Goal: Task Accomplishment & Management: Complete application form

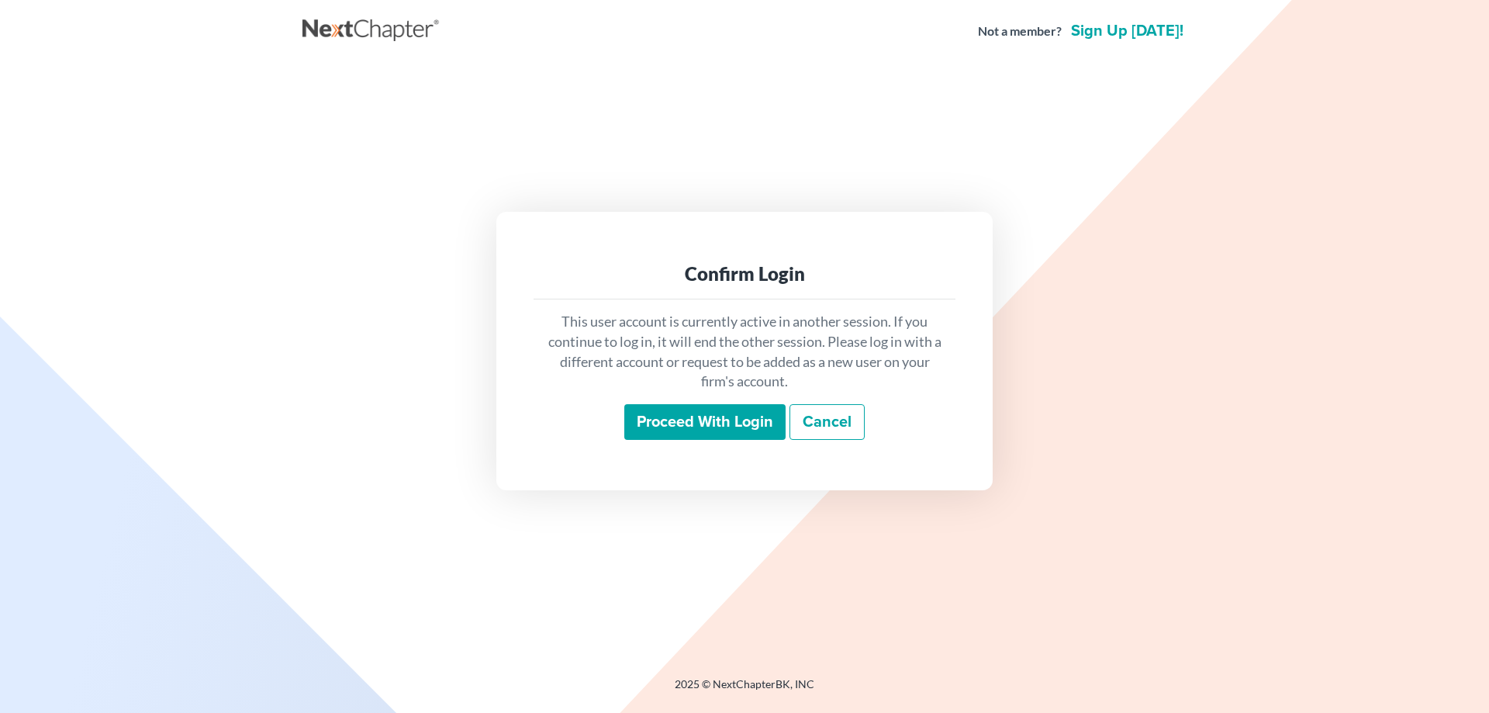
click at [638, 420] on input "Proceed with login" at bounding box center [704, 422] width 161 height 36
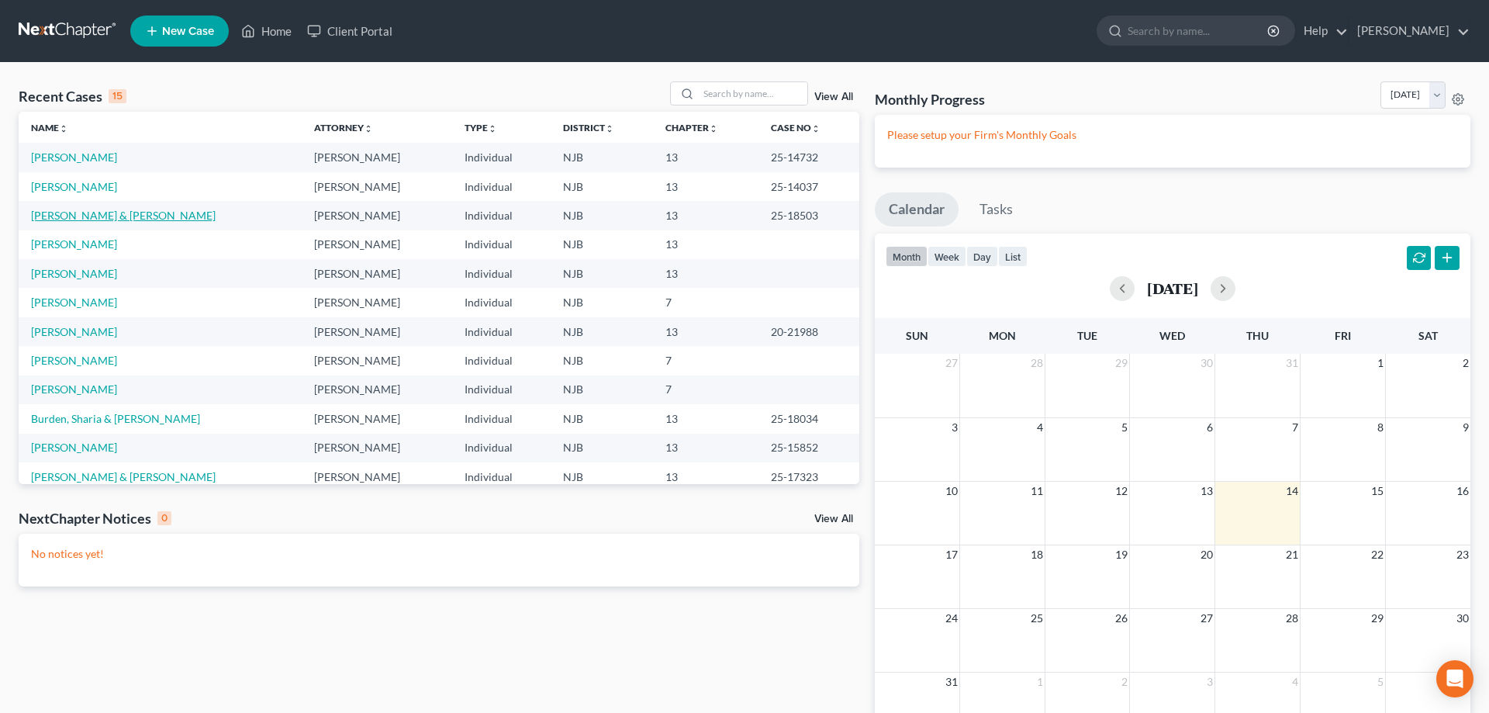
click at [103, 219] on link "[PERSON_NAME] & [PERSON_NAME]" at bounding box center [123, 215] width 185 height 13
click at [699, 94] on input "search" at bounding box center [753, 93] width 109 height 22
type input "force"
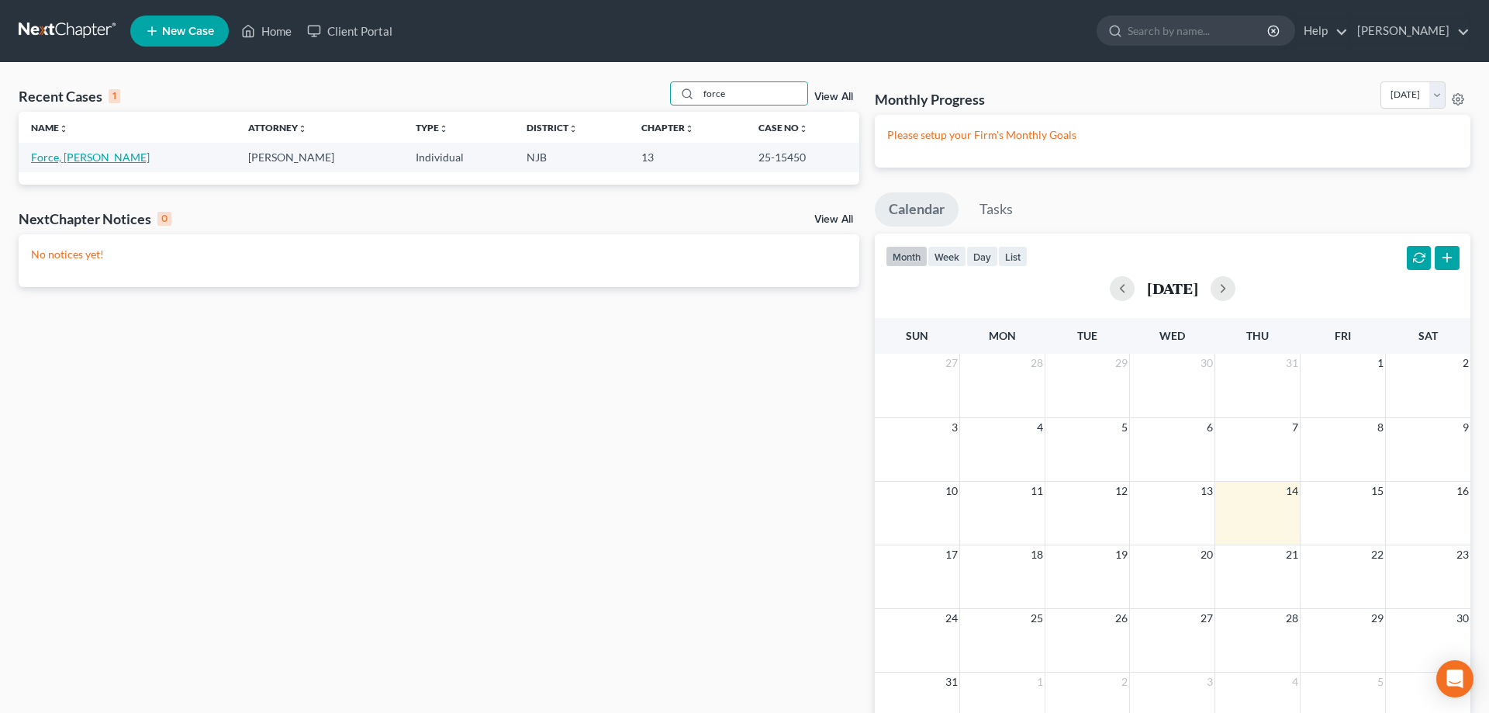
click at [77, 163] on link "Force, Harry" at bounding box center [90, 157] width 119 height 13
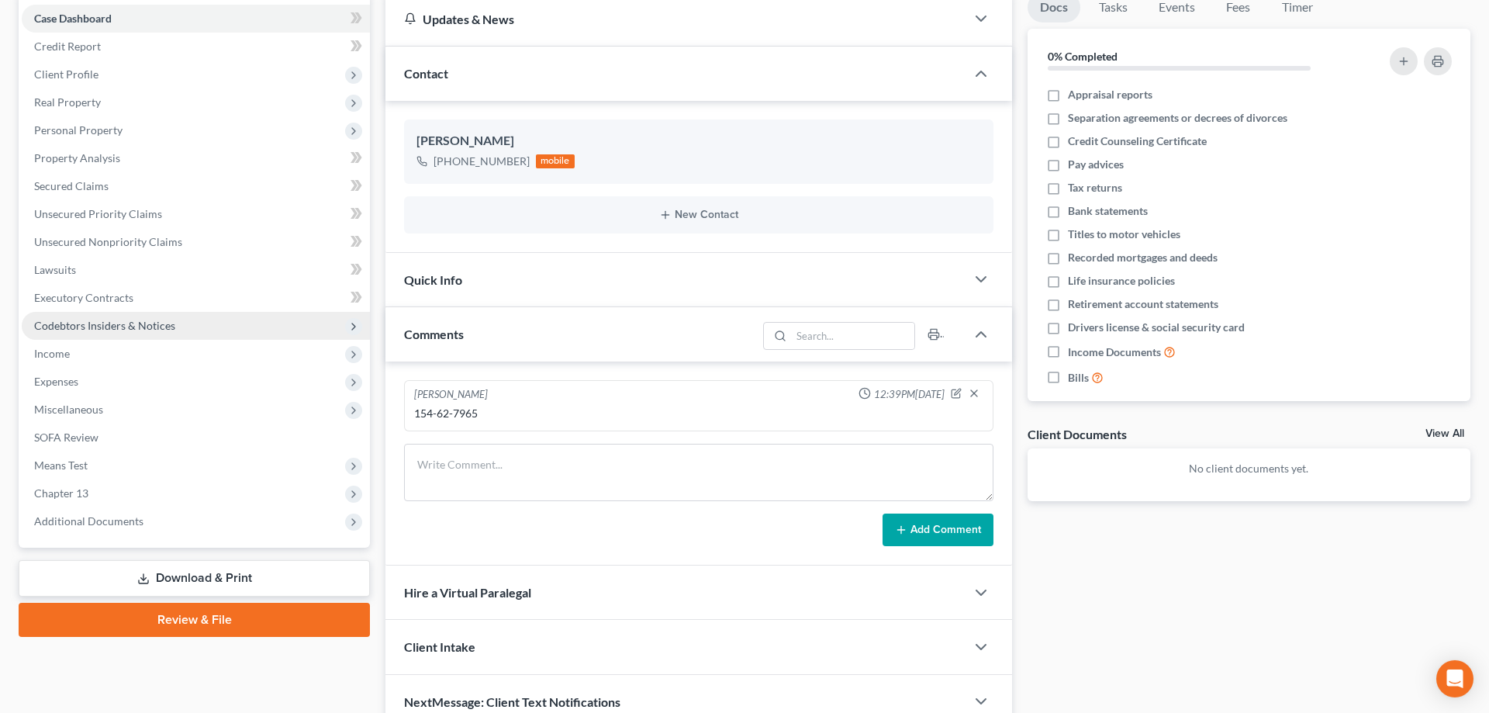
scroll to position [158, 0]
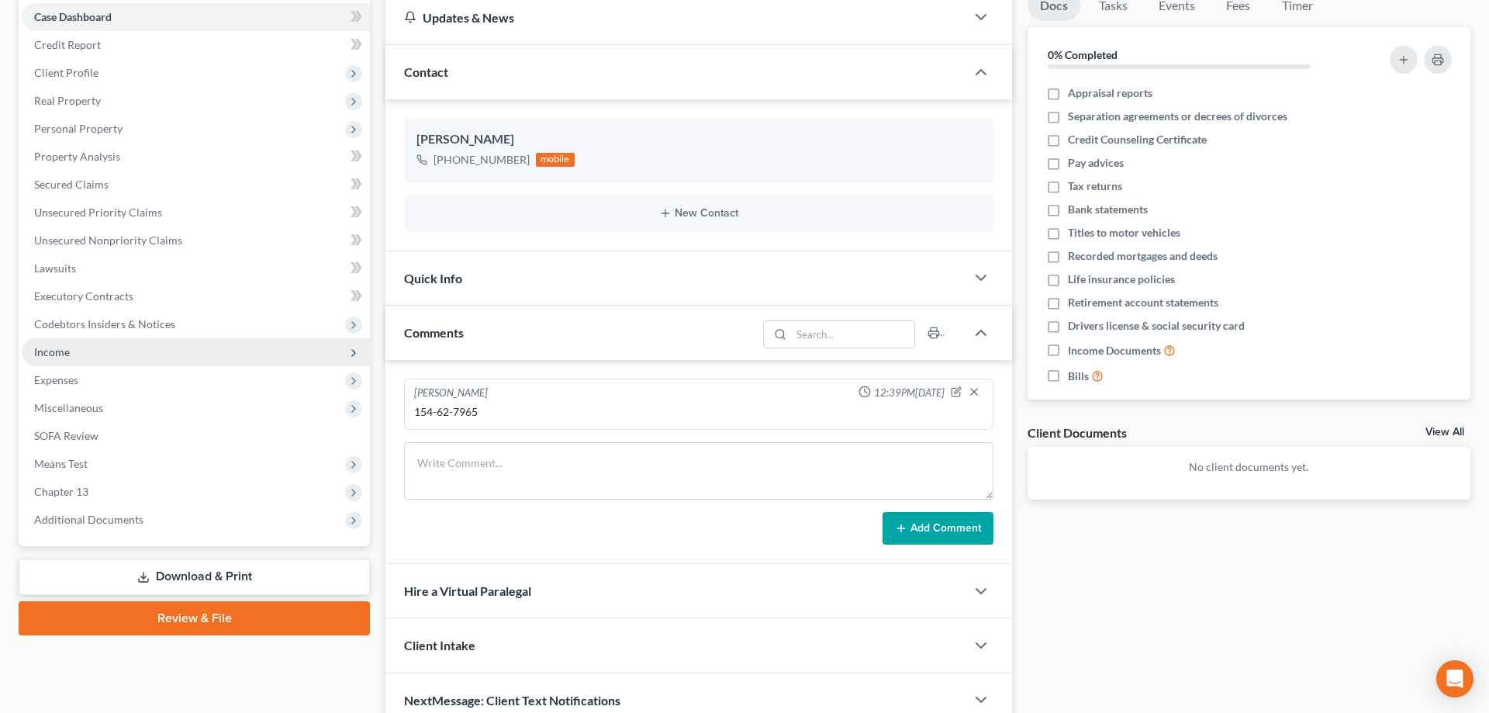
click at [62, 350] on span "Income" at bounding box center [52, 351] width 36 height 13
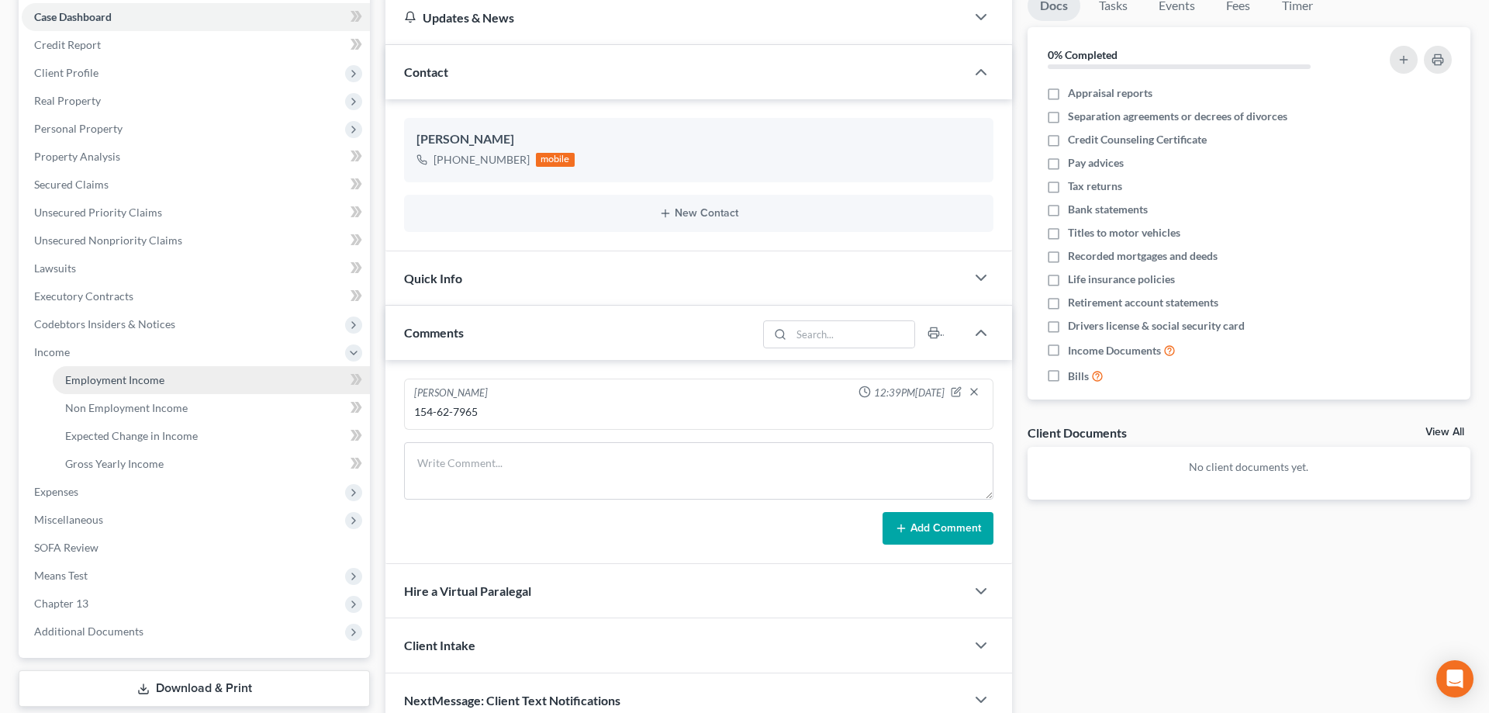
click at [93, 377] on span "Employment Income" at bounding box center [114, 379] width 99 height 13
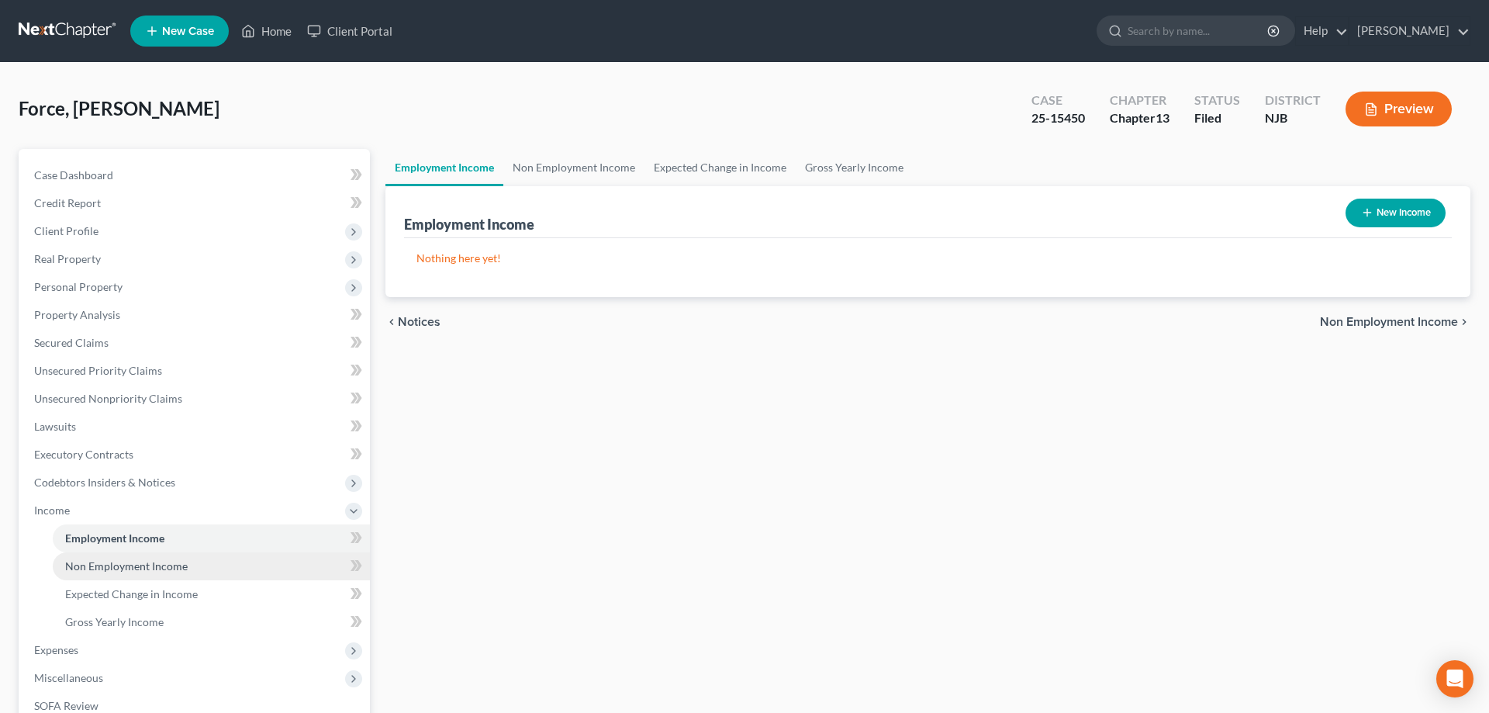
click at [182, 561] on span "Non Employment Income" at bounding box center [126, 565] width 123 height 13
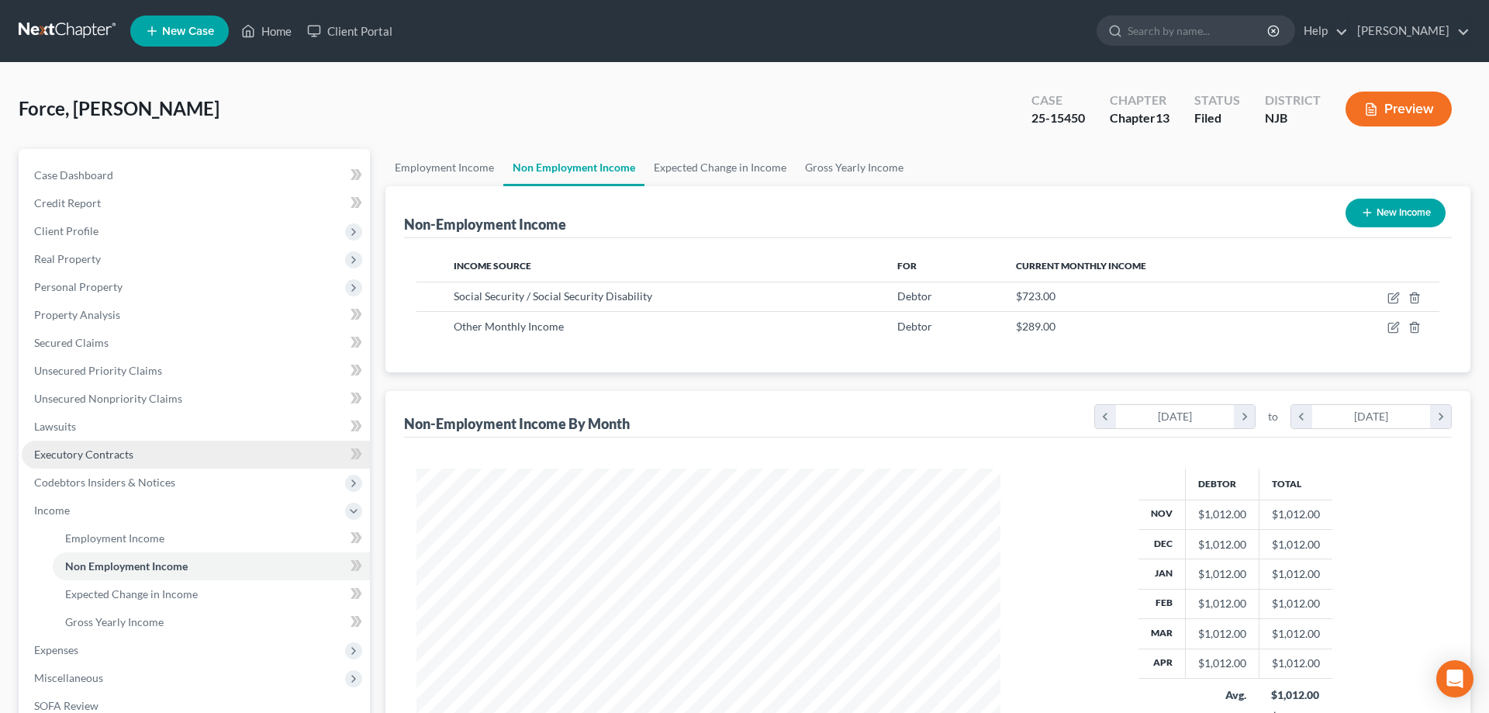
scroll to position [292, 615]
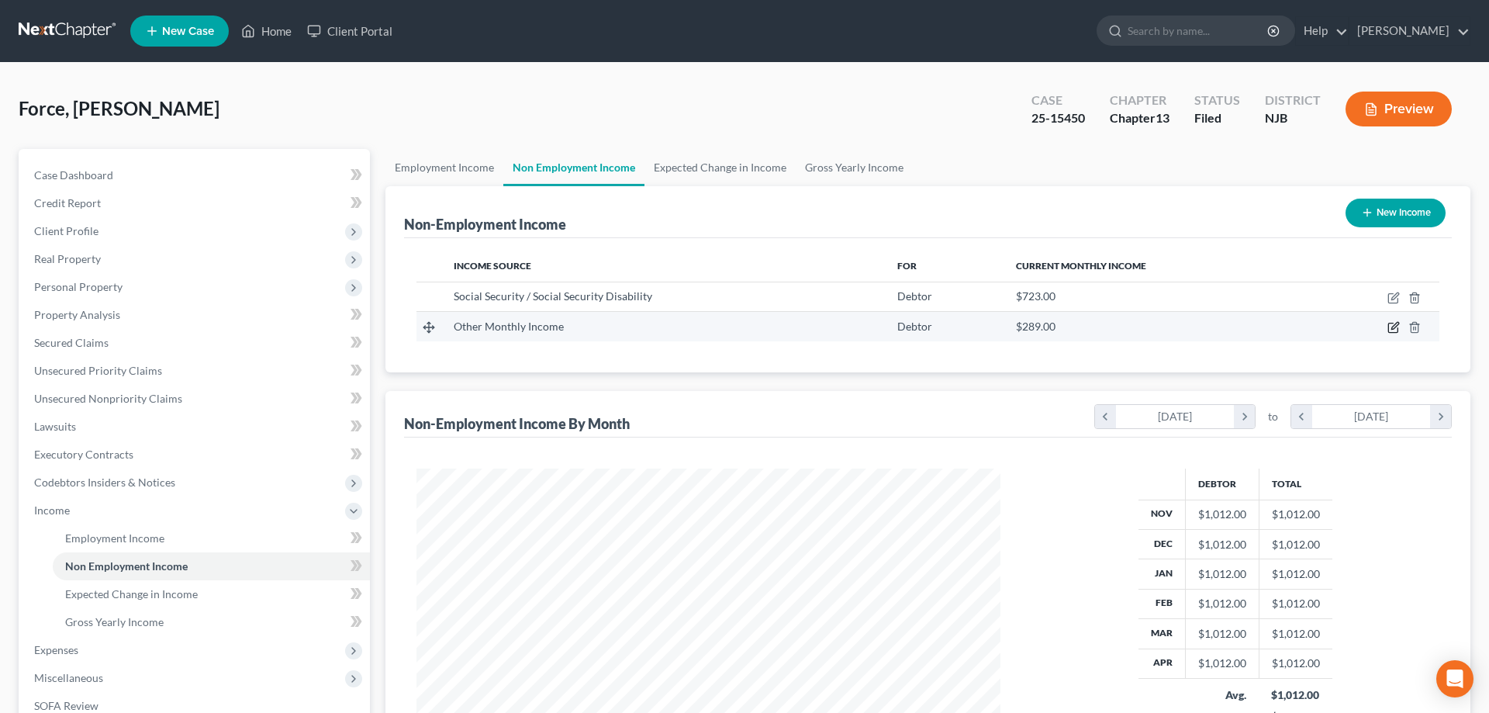
click at [1390, 324] on icon "button" at bounding box center [1394, 327] width 12 height 12
select select "13"
select select "0"
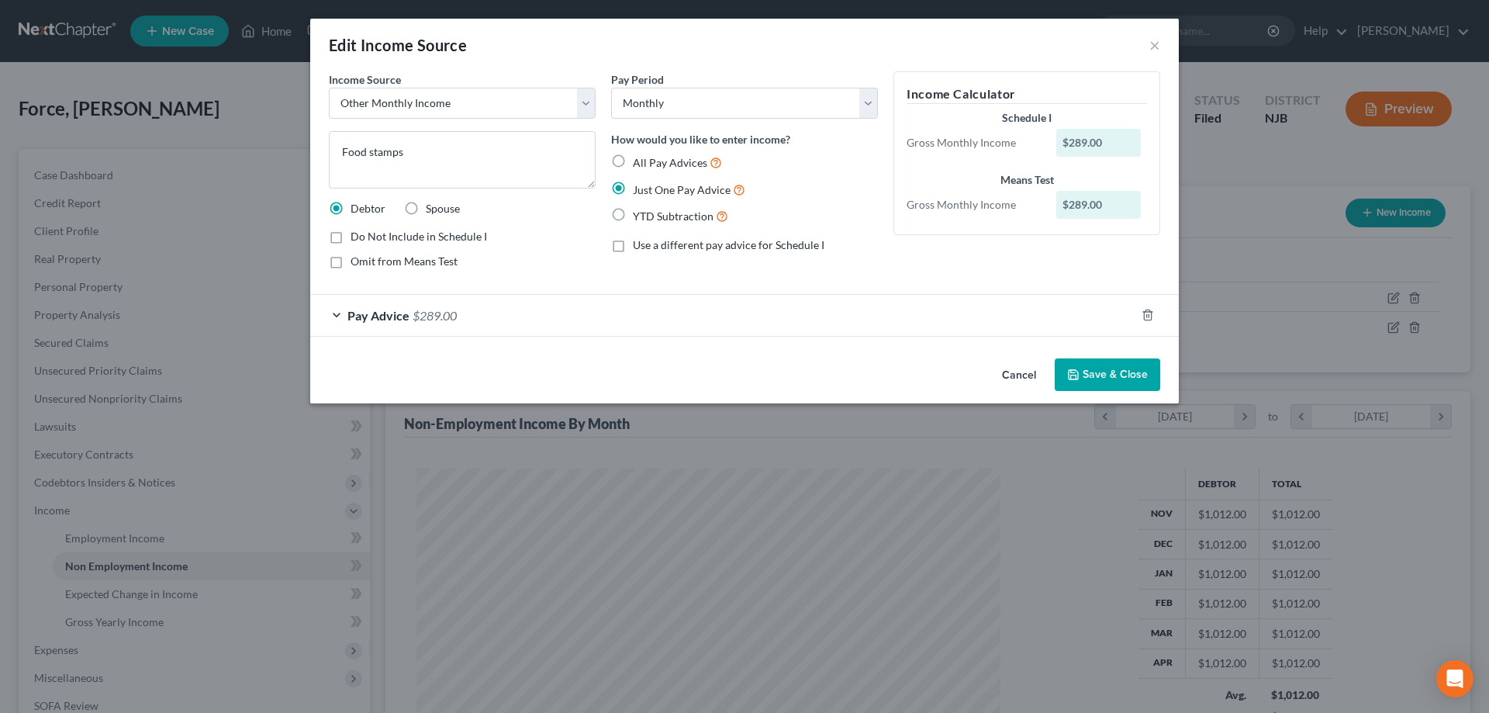
click at [1095, 379] on button "Save & Close" at bounding box center [1108, 374] width 106 height 33
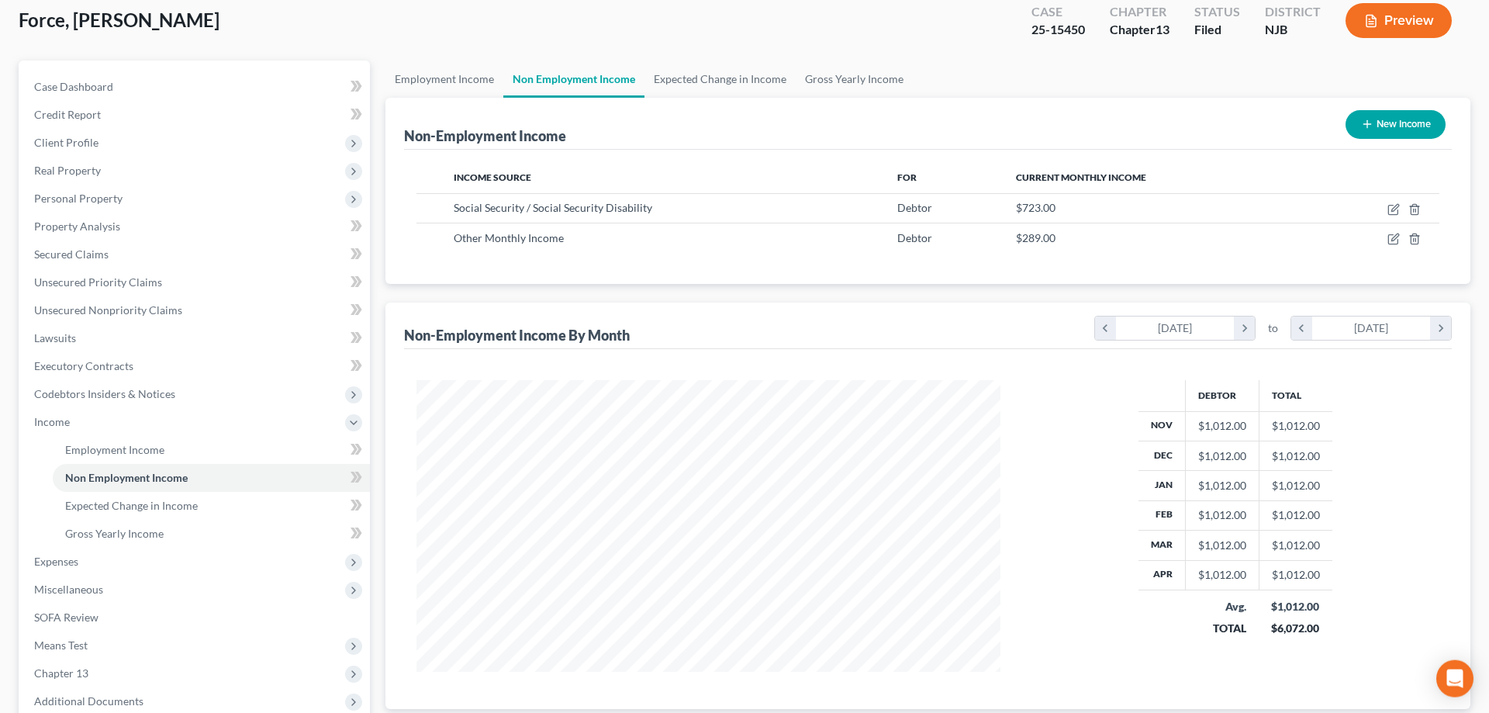
scroll to position [250, 0]
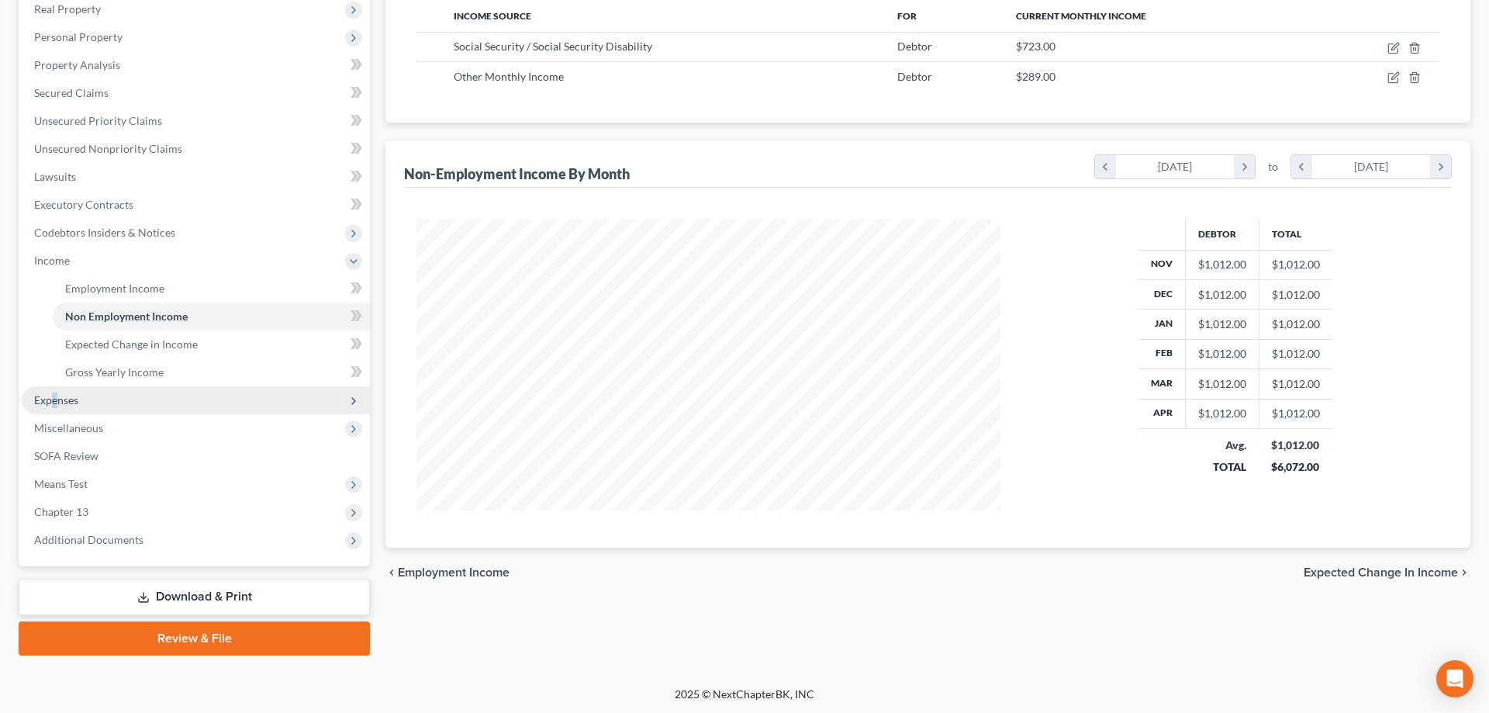
click at [55, 402] on span "Expenses" at bounding box center [56, 399] width 44 height 13
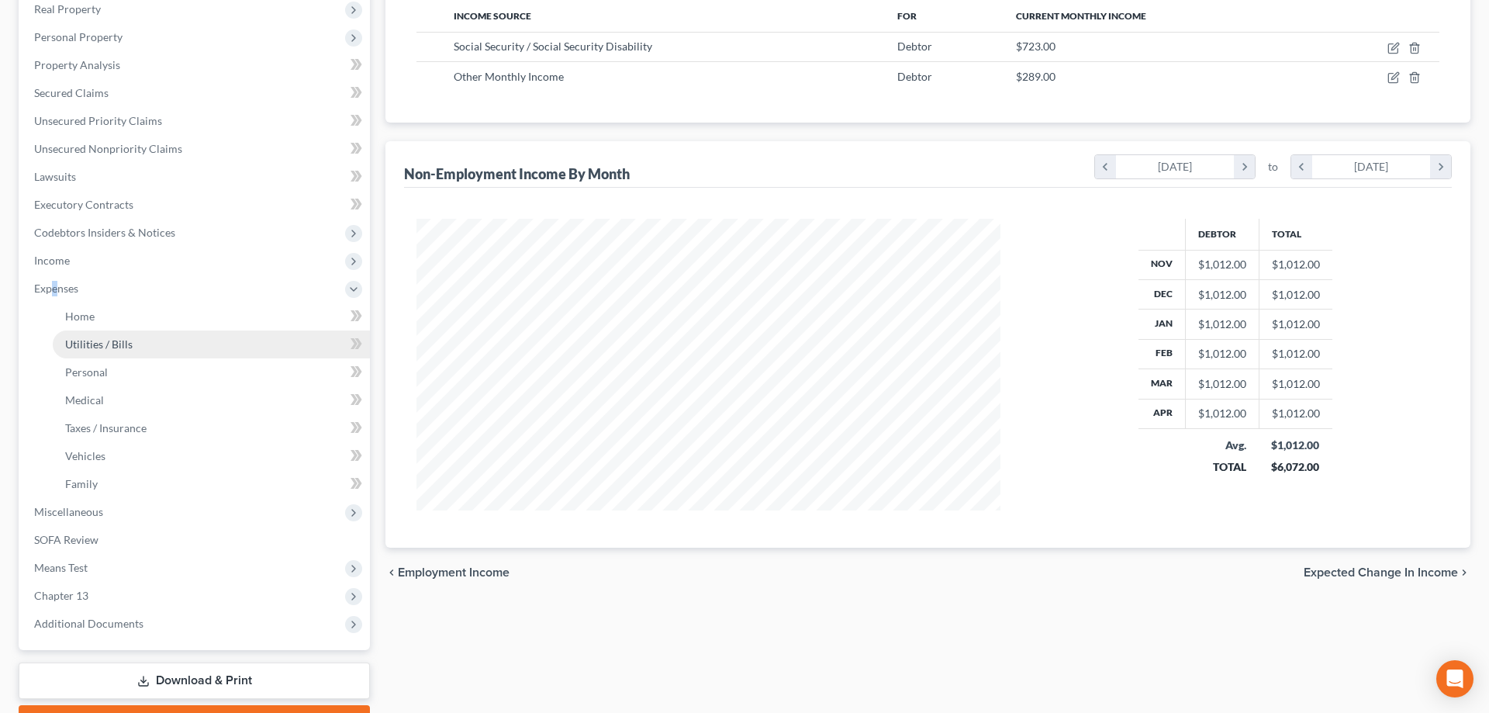
click at [95, 344] on span "Utilities / Bills" at bounding box center [98, 343] width 67 height 13
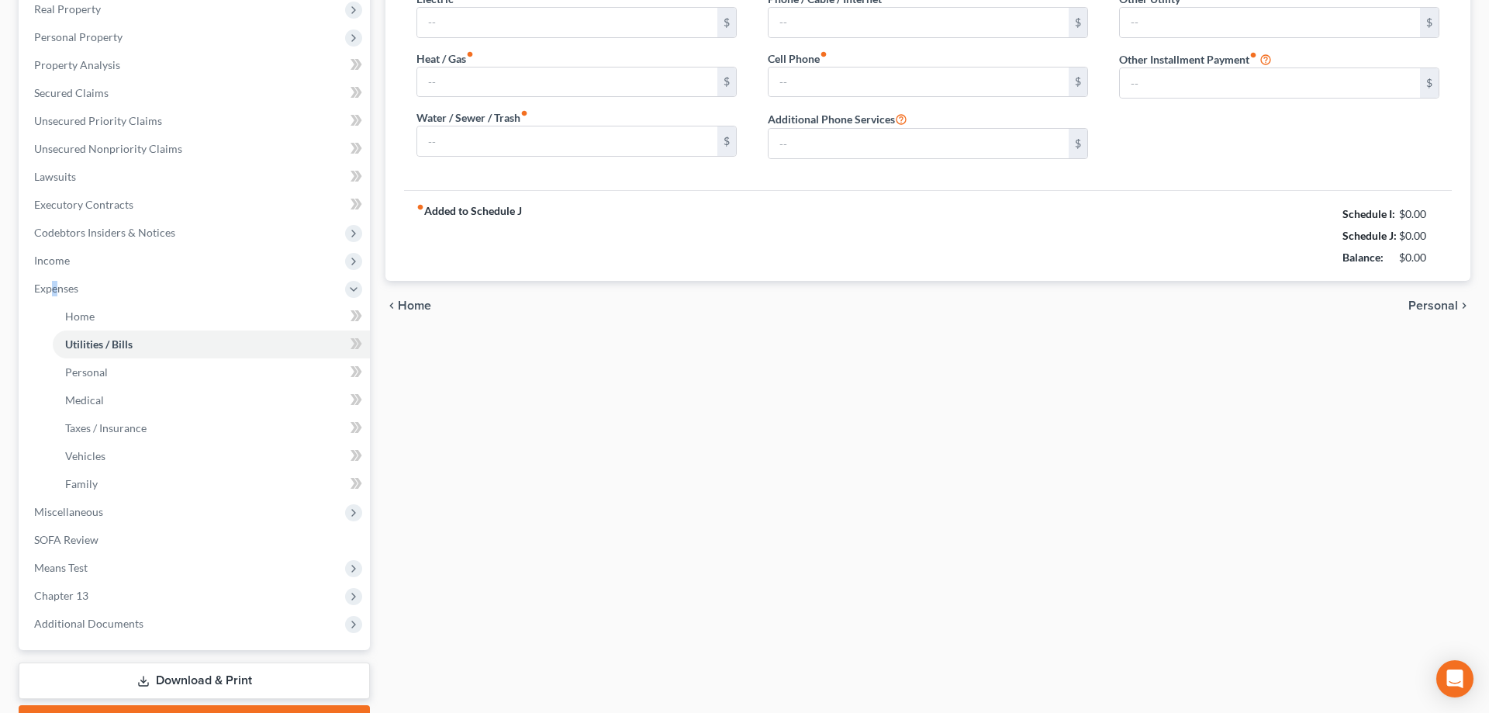
type input "27.00"
type input "20.00"
type input "0.00"
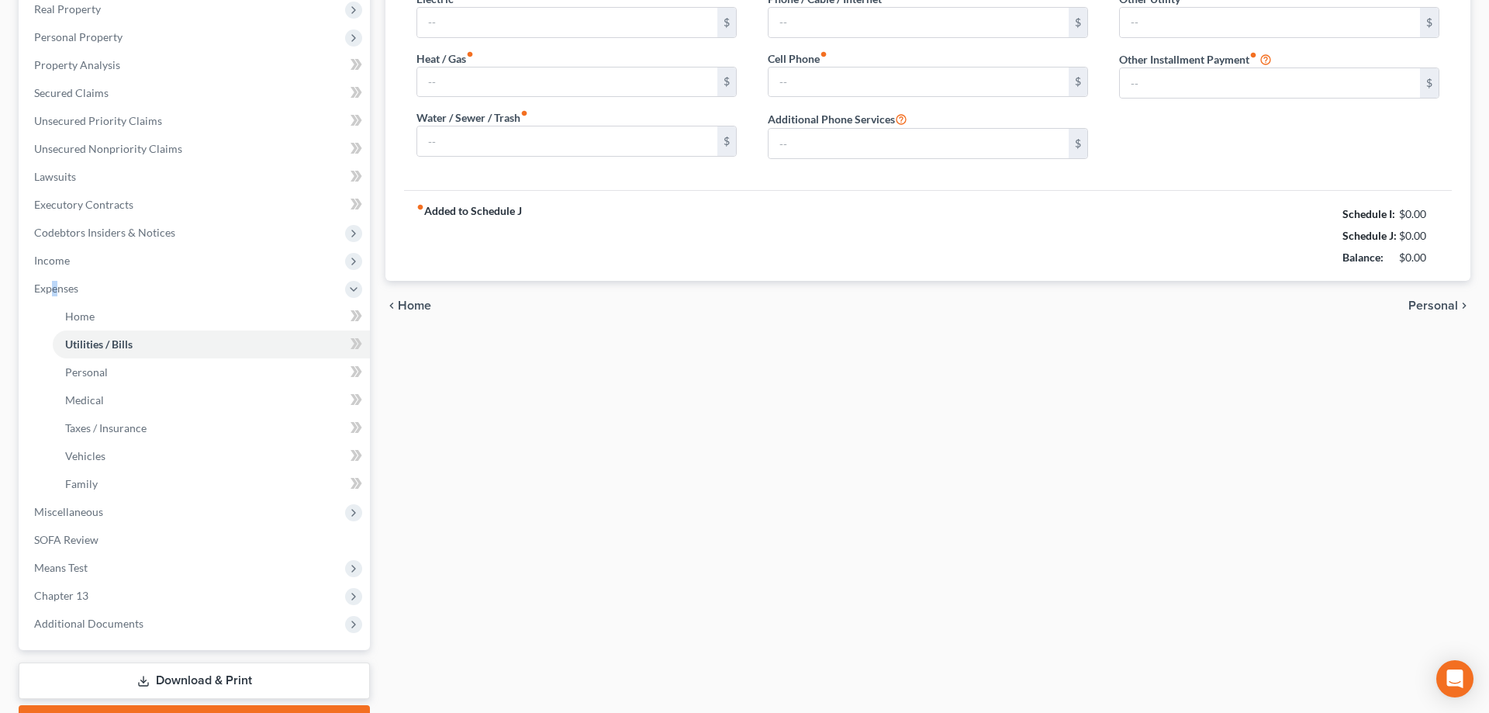
type input "0.00"
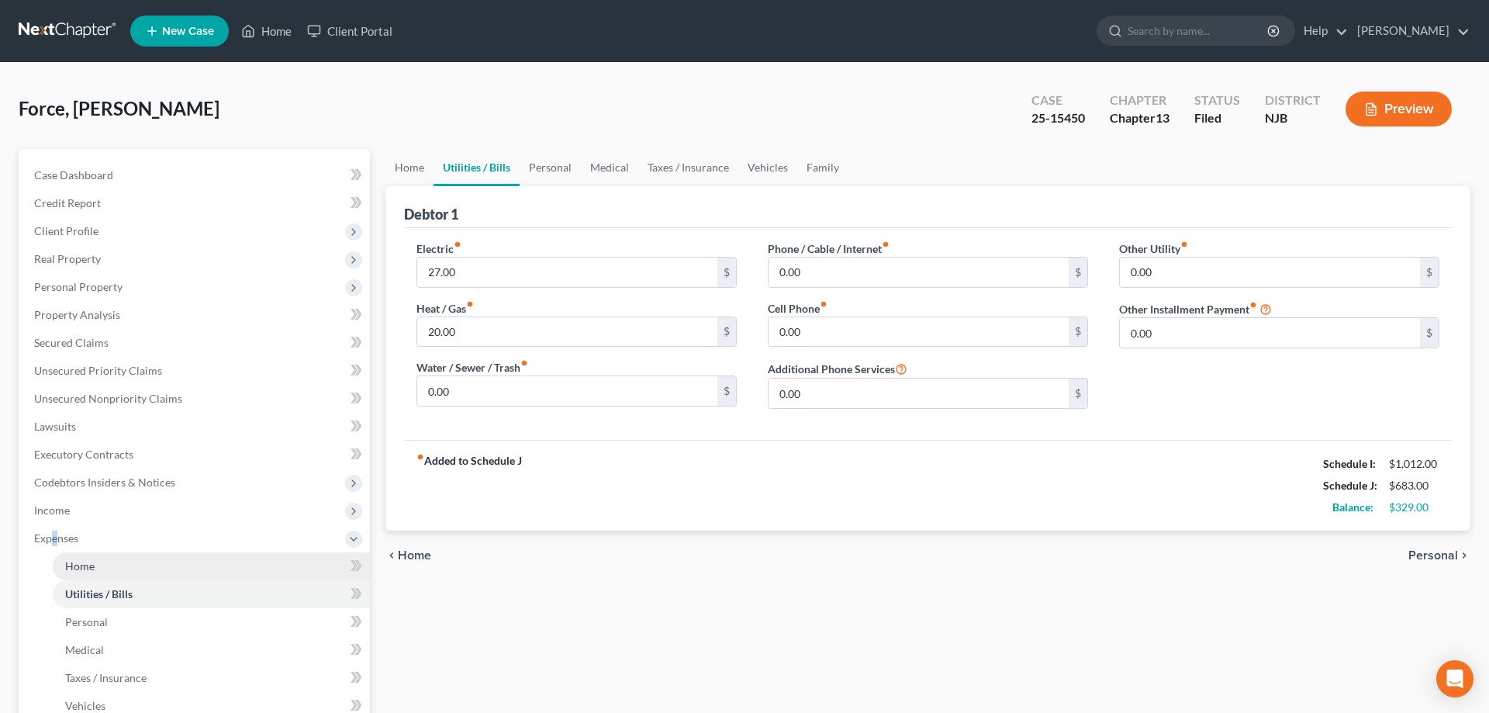
click at [91, 566] on span "Home" at bounding box center [79, 565] width 29 height 13
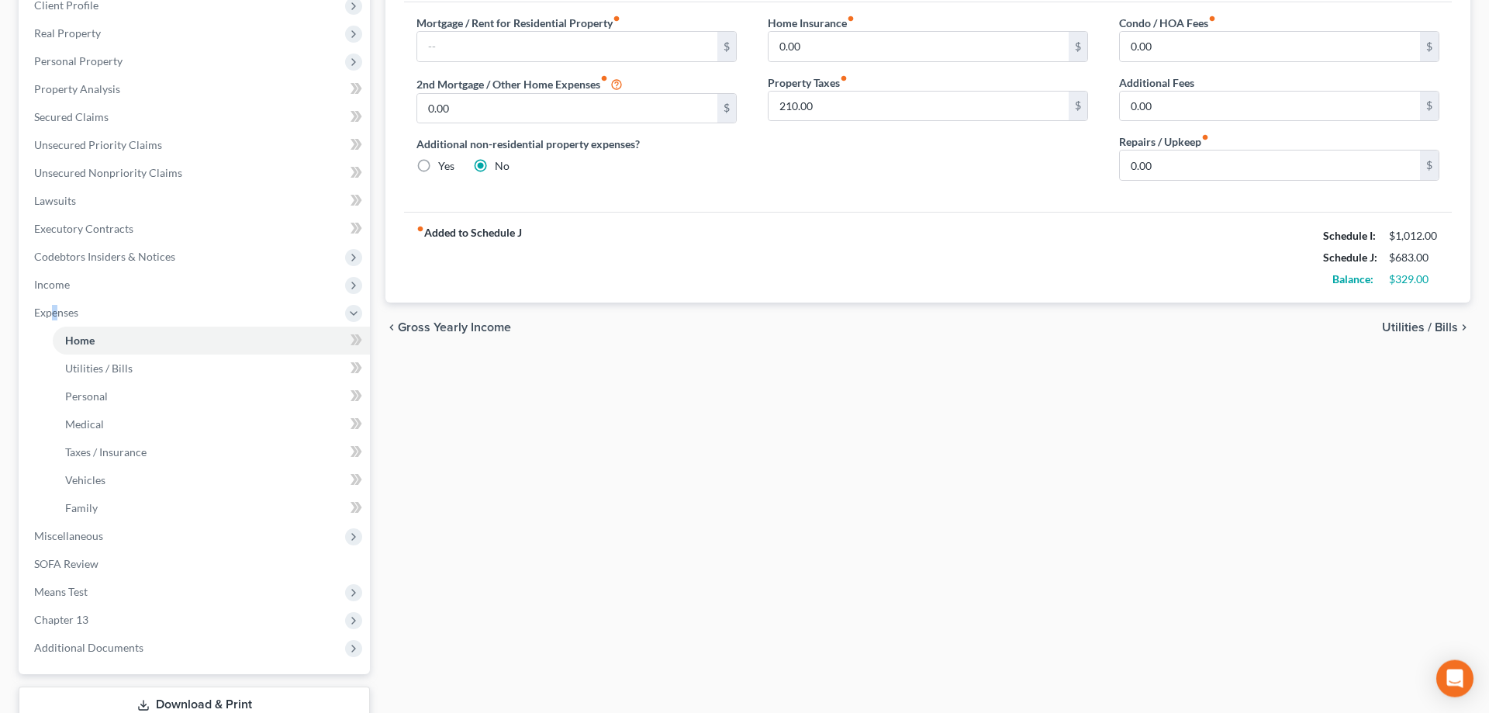
scroll to position [237, 0]
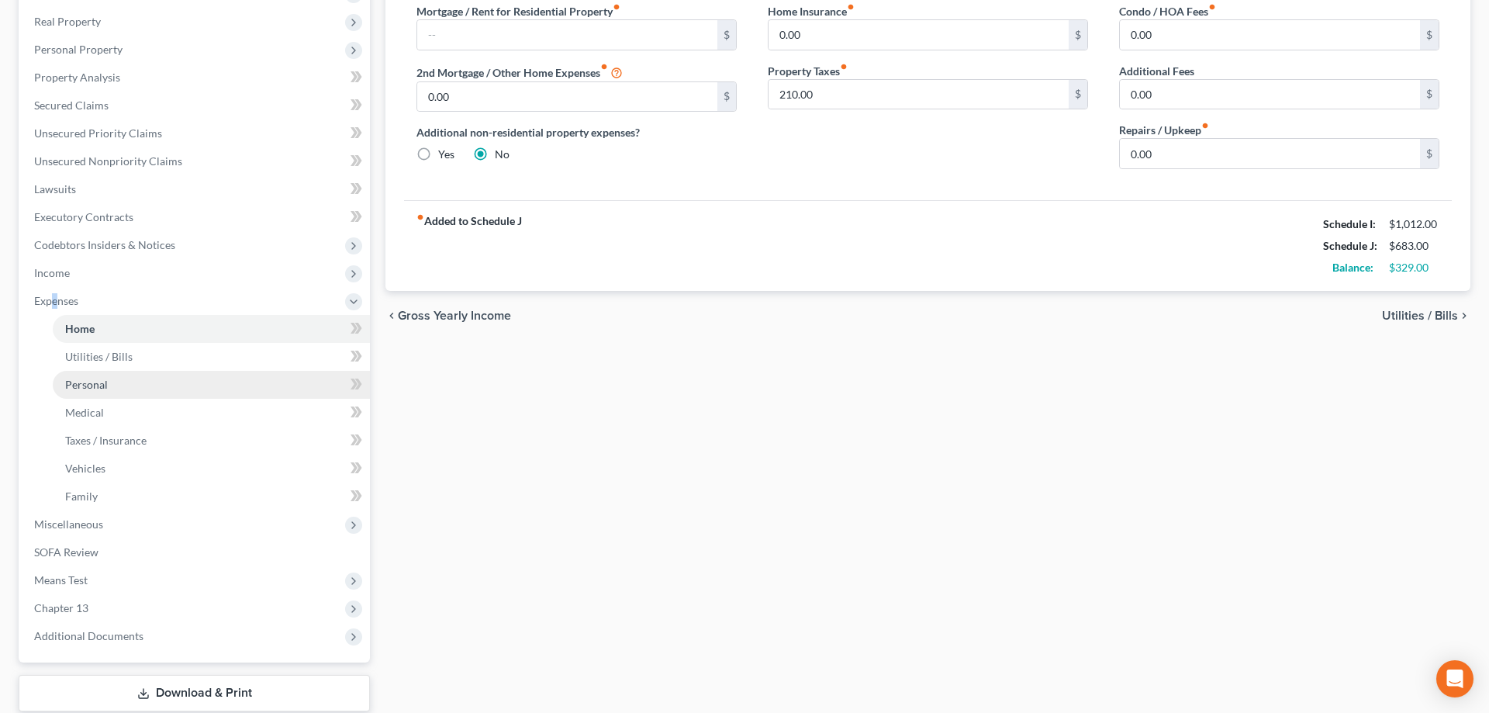
click at [94, 389] on span "Personal" at bounding box center [86, 384] width 43 height 13
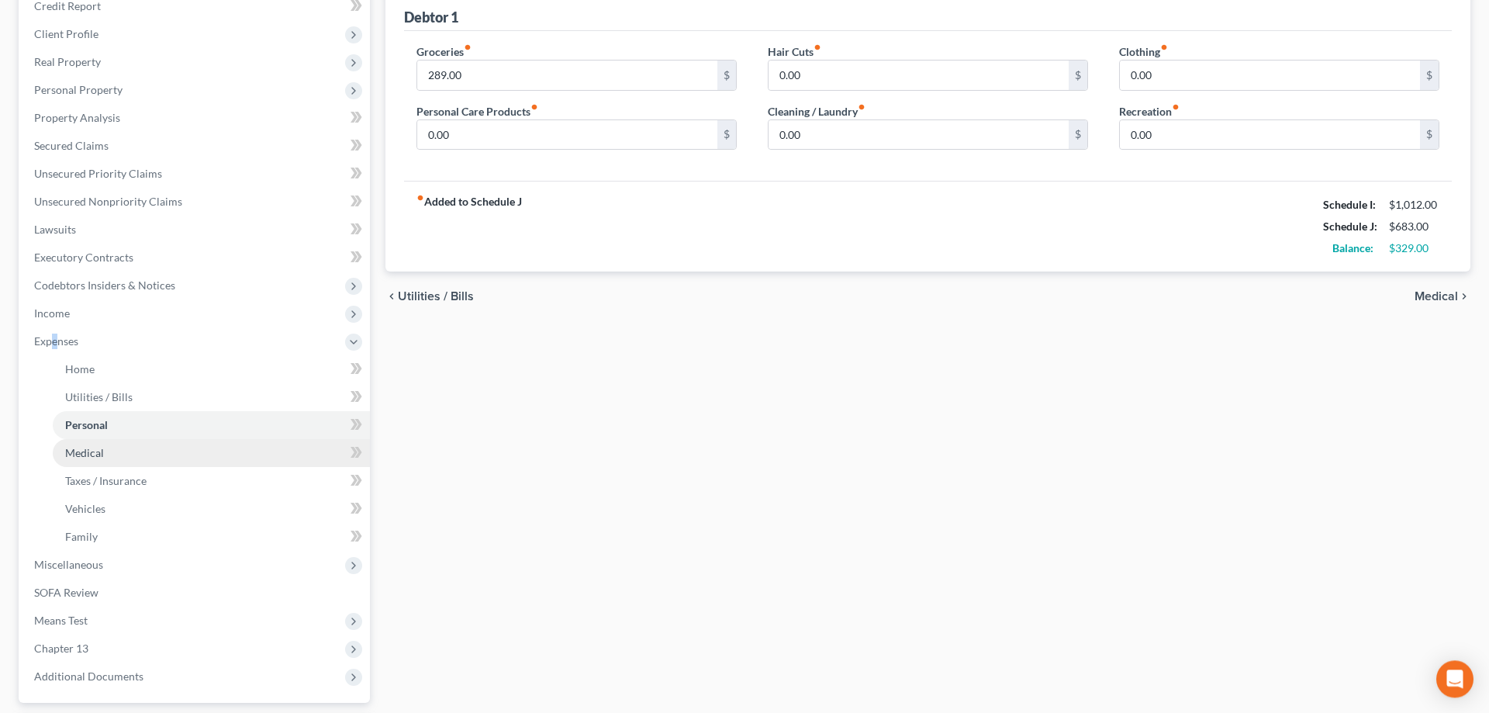
scroll to position [237, 0]
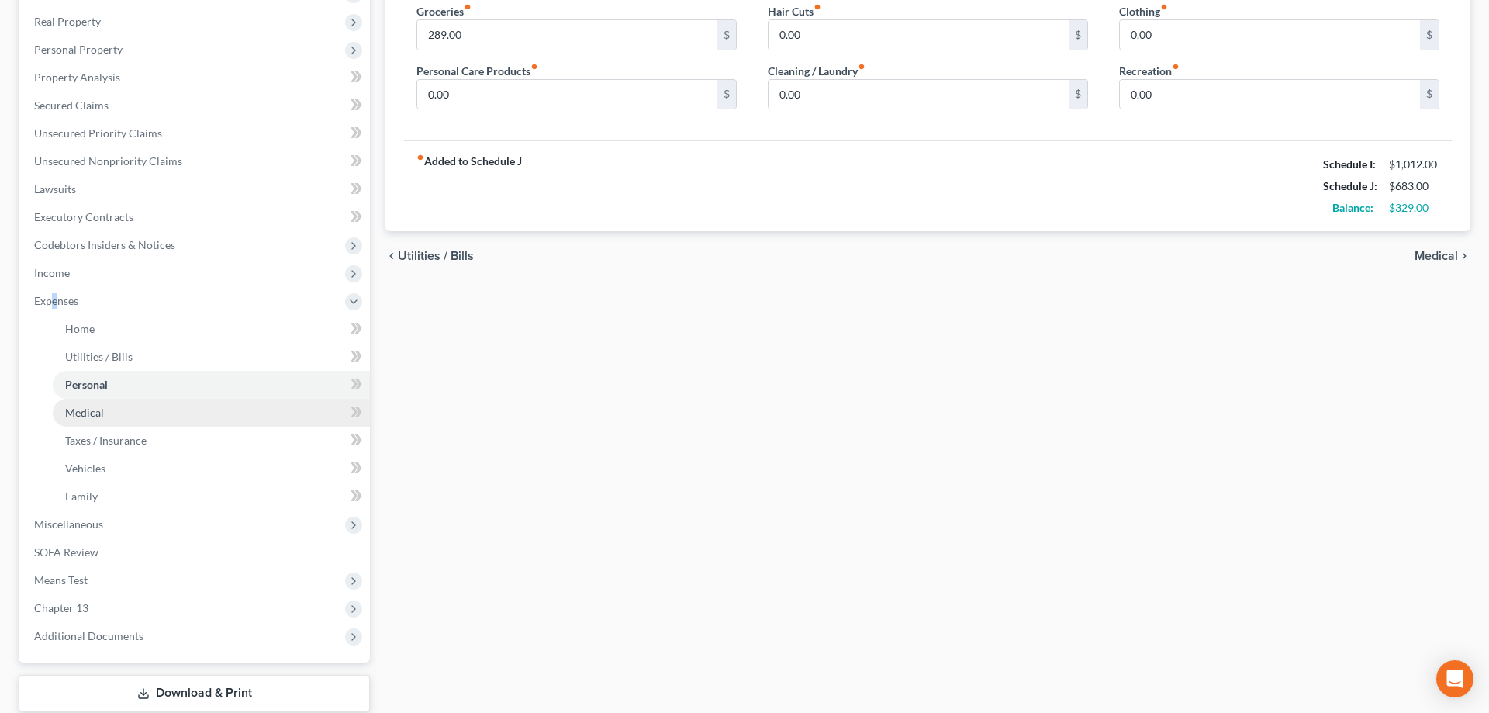
click at [67, 419] on link "Medical" at bounding box center [211, 413] width 317 height 28
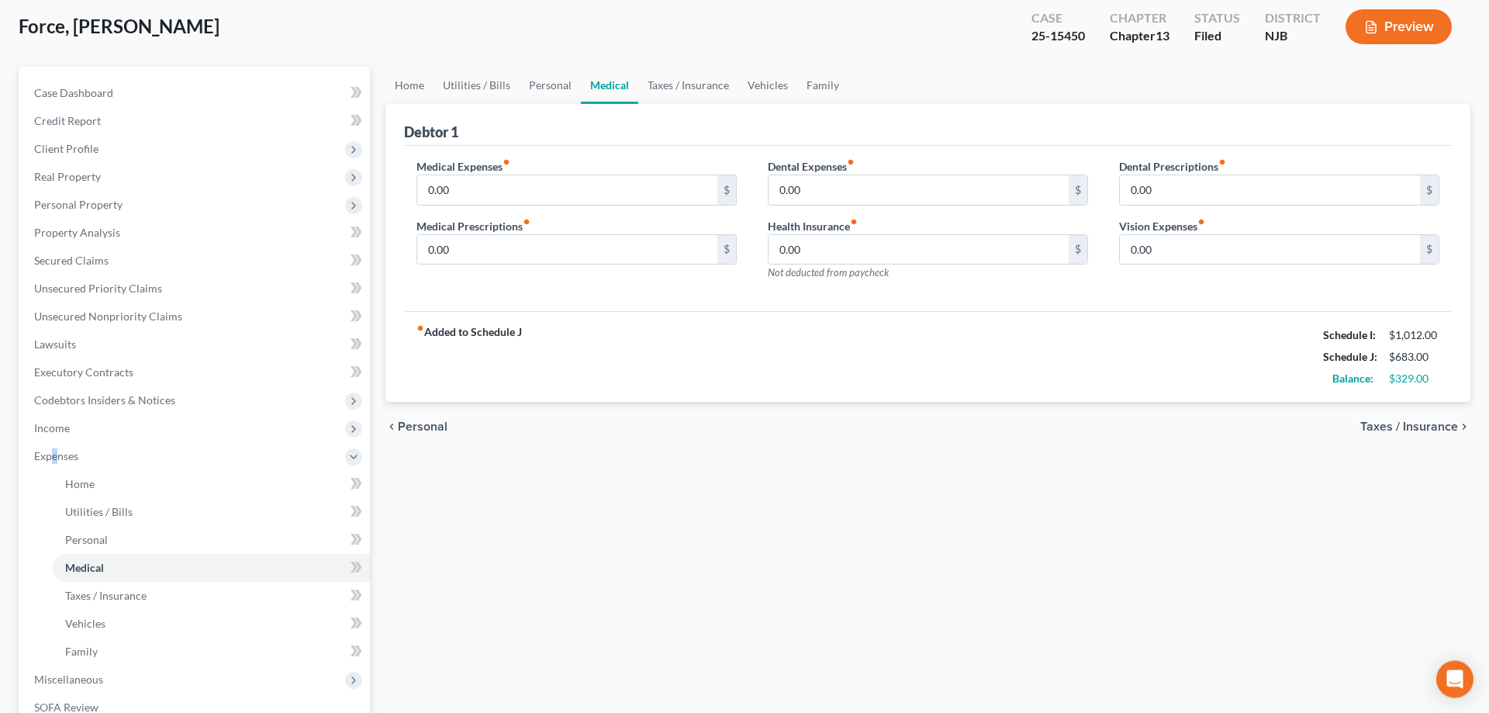
scroll to position [237, 0]
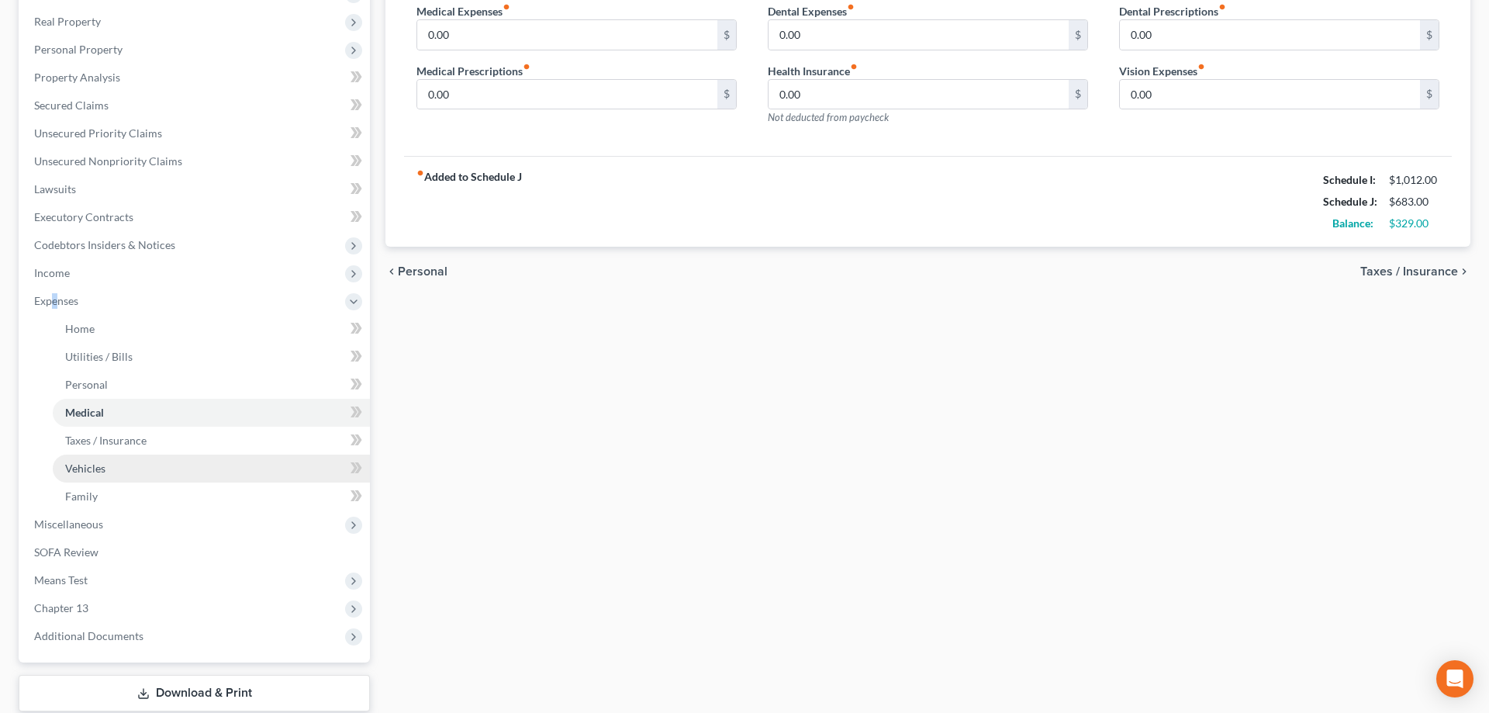
click at [81, 463] on span "Vehicles" at bounding box center [85, 468] width 40 height 13
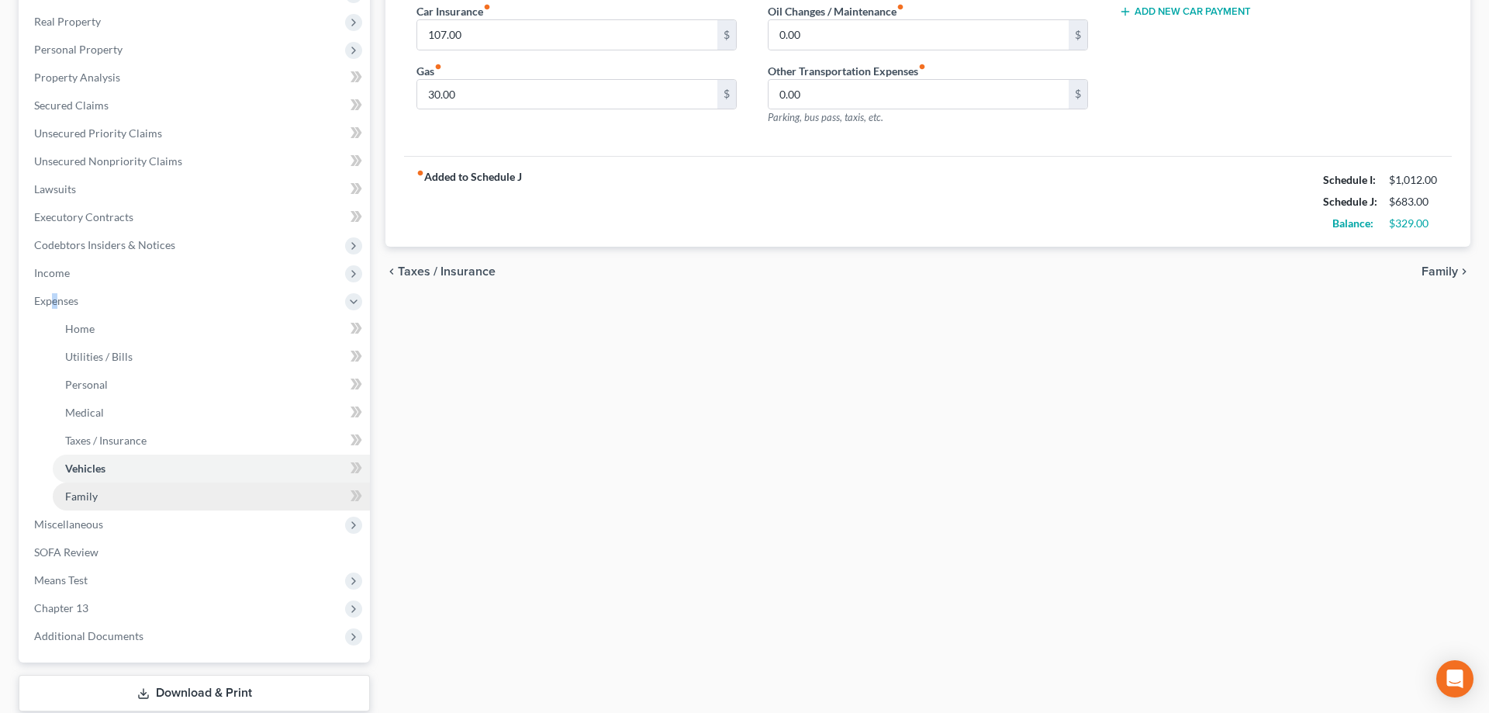
click at [88, 495] on span "Family" at bounding box center [81, 496] width 33 height 13
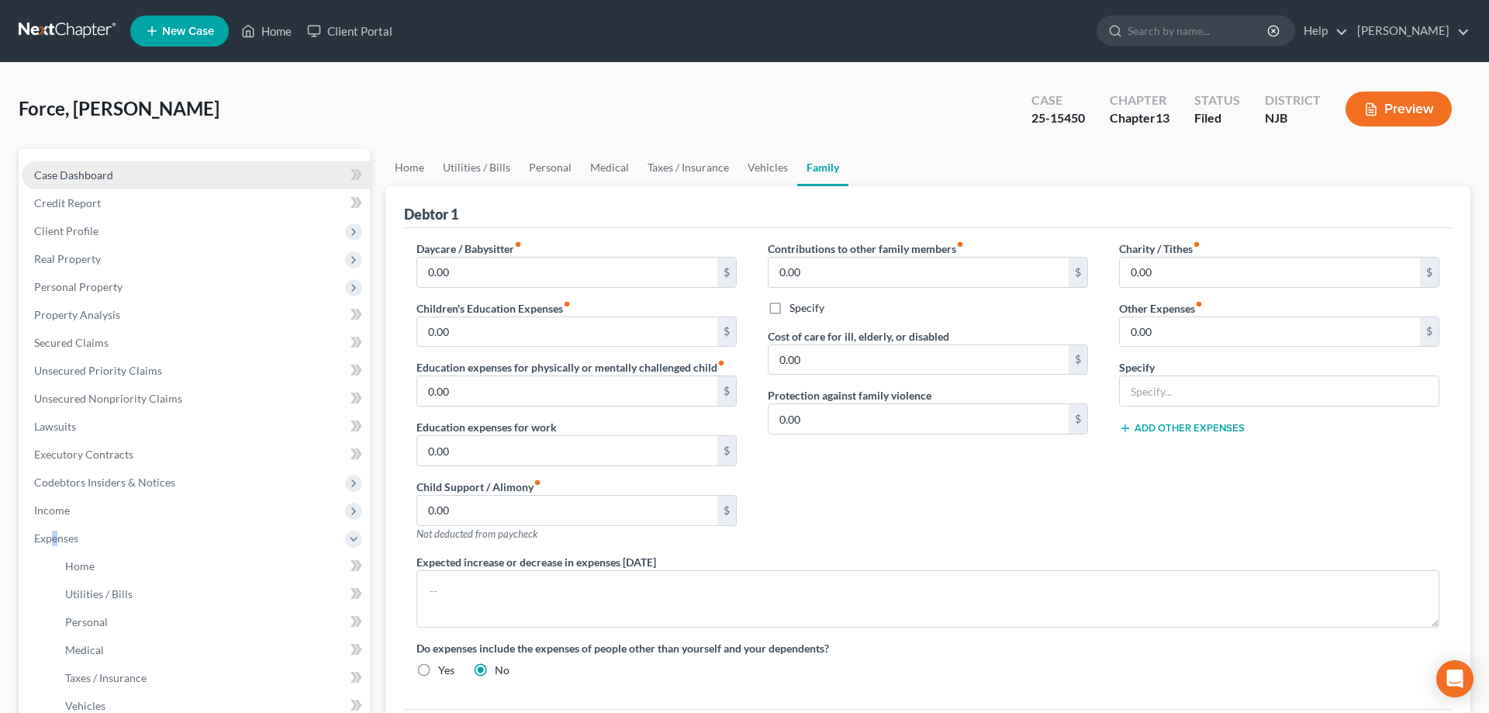
click at [85, 171] on span "Case Dashboard" at bounding box center [73, 174] width 79 height 13
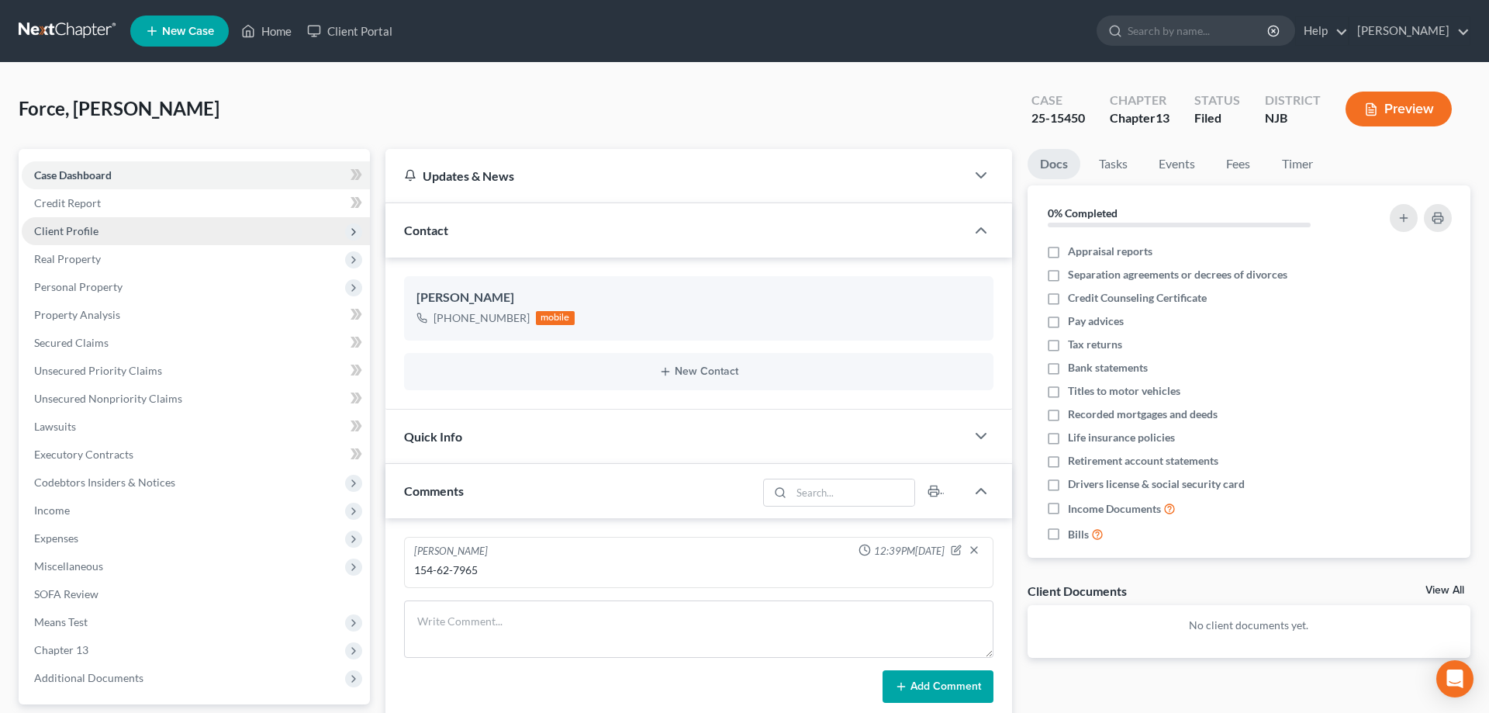
click at [67, 233] on span "Client Profile" at bounding box center [66, 230] width 64 height 13
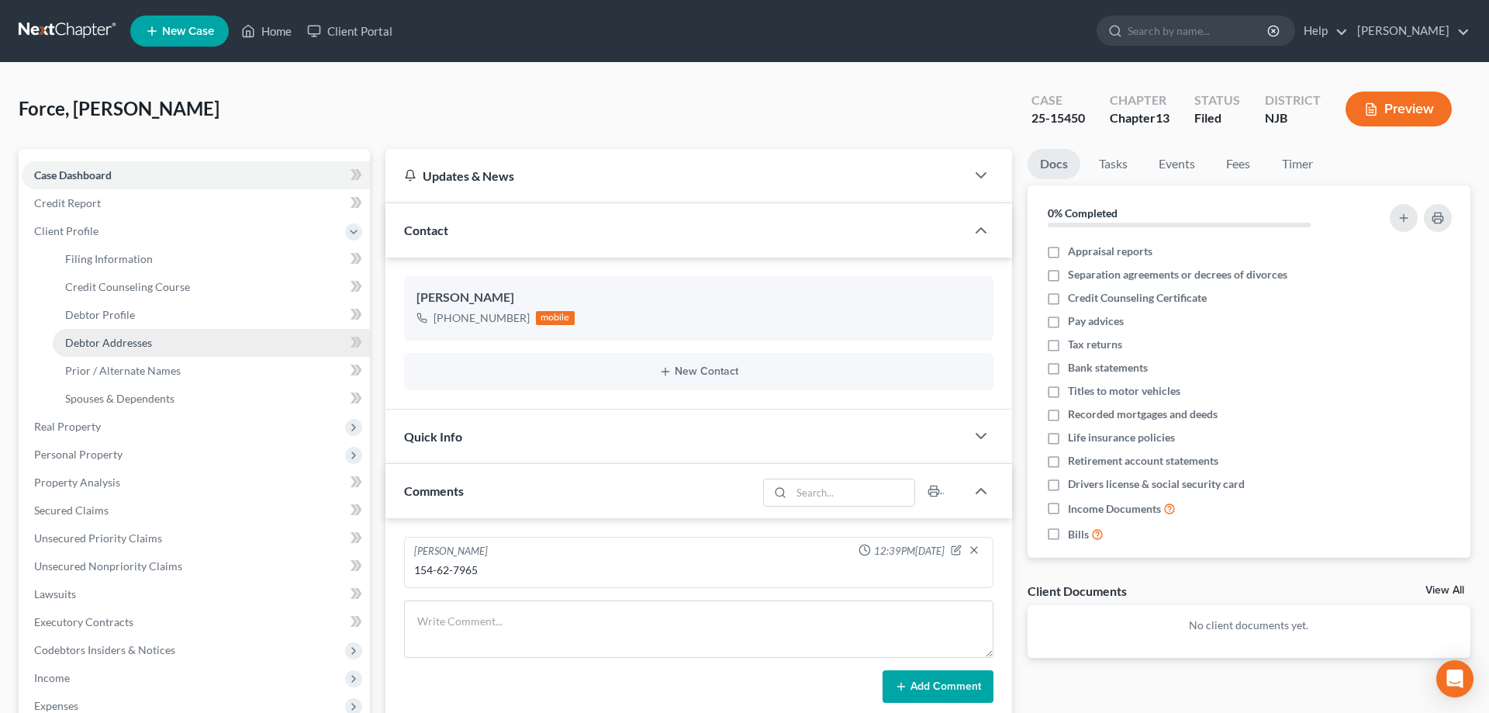
click at [108, 341] on span "Debtor Addresses" at bounding box center [108, 342] width 87 height 13
